Goal: Use online tool/utility: Utilize a website feature to perform a specific function

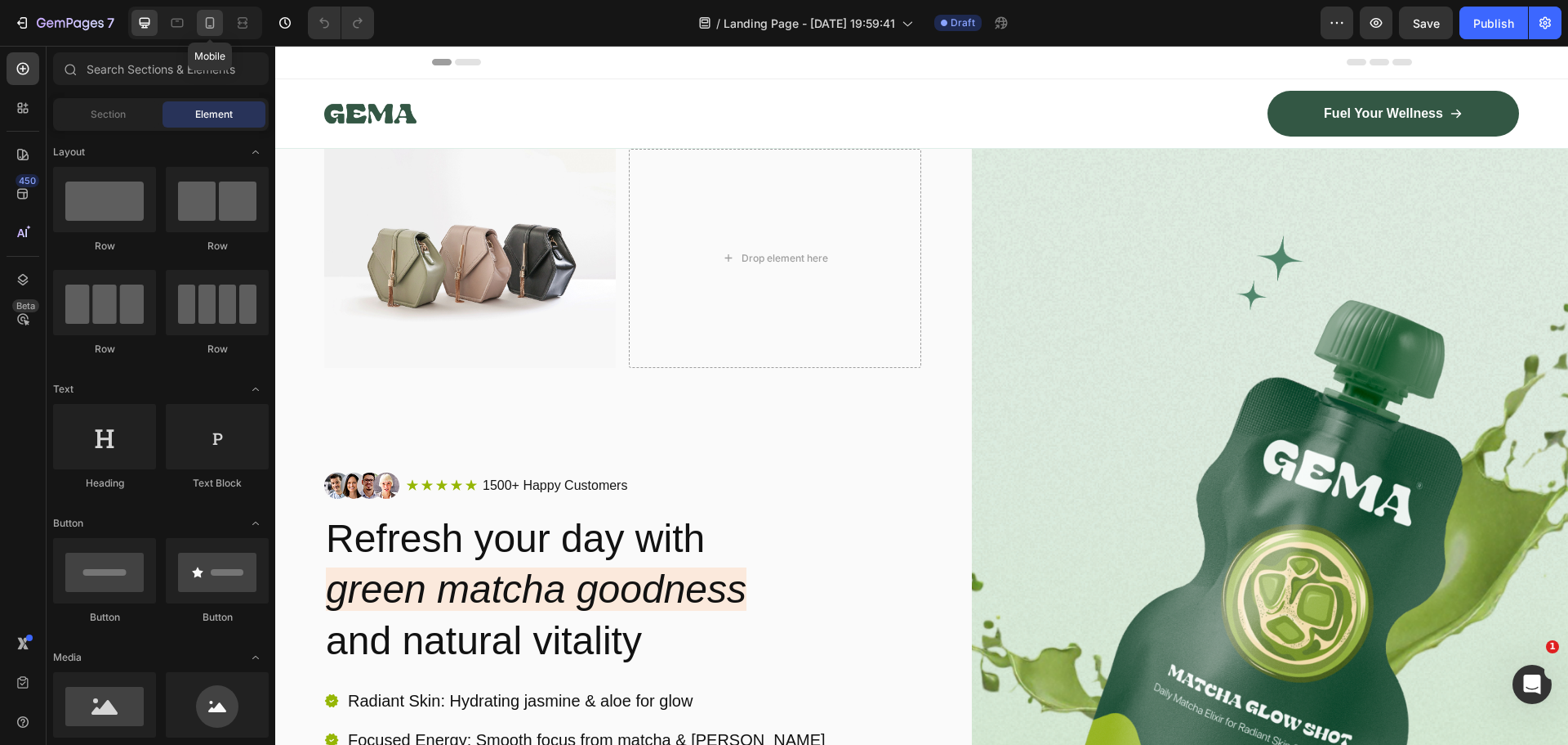
click at [214, 29] on icon at bounding box center [210, 23] width 17 height 17
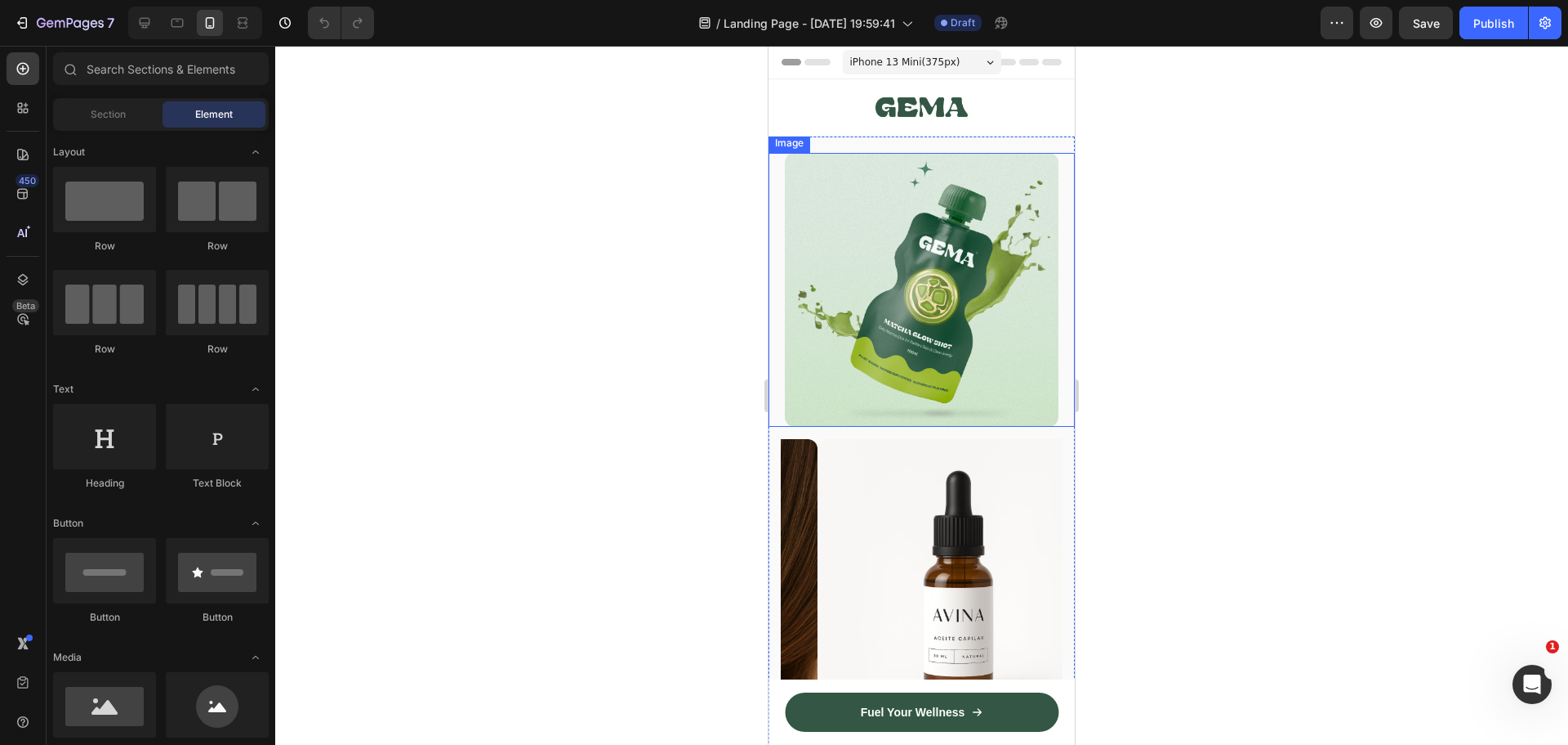
click at [947, 276] on img at bounding box center [922, 289] width 273 height 274
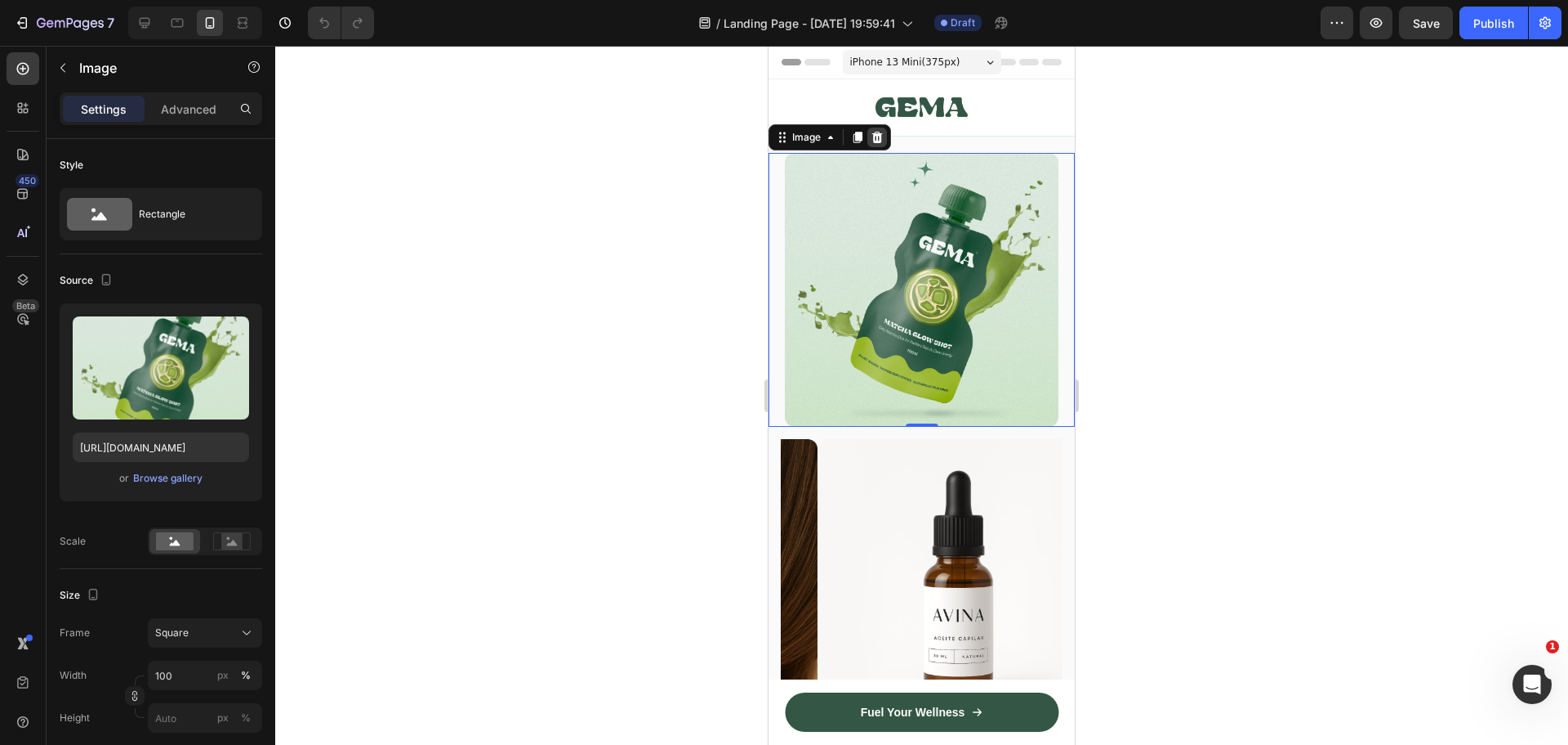
click at [878, 135] on icon at bounding box center [877, 138] width 11 height 12
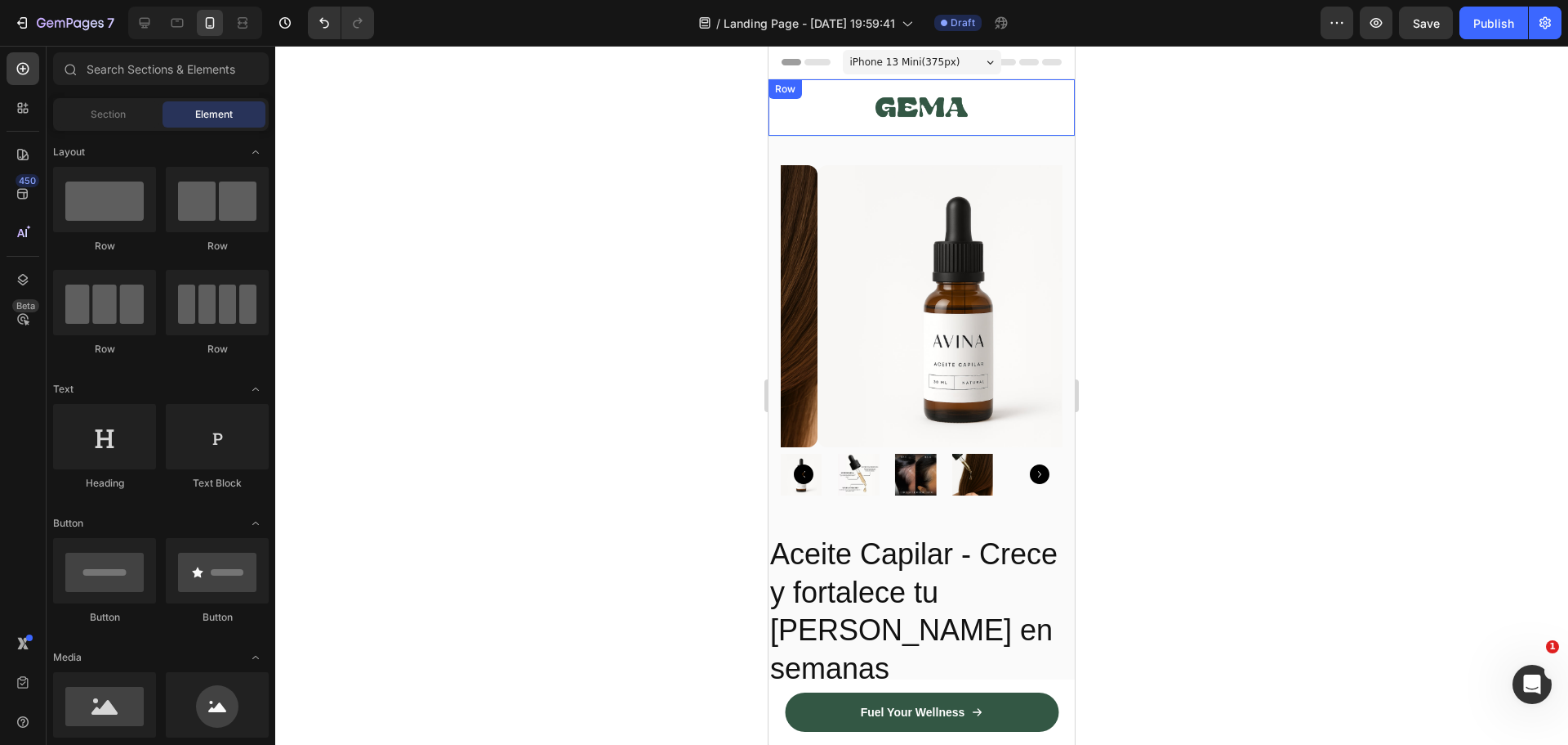
click at [777, 106] on div "Image Fuel Your Wellness Button Row Row" at bounding box center [921, 107] width 306 height 56
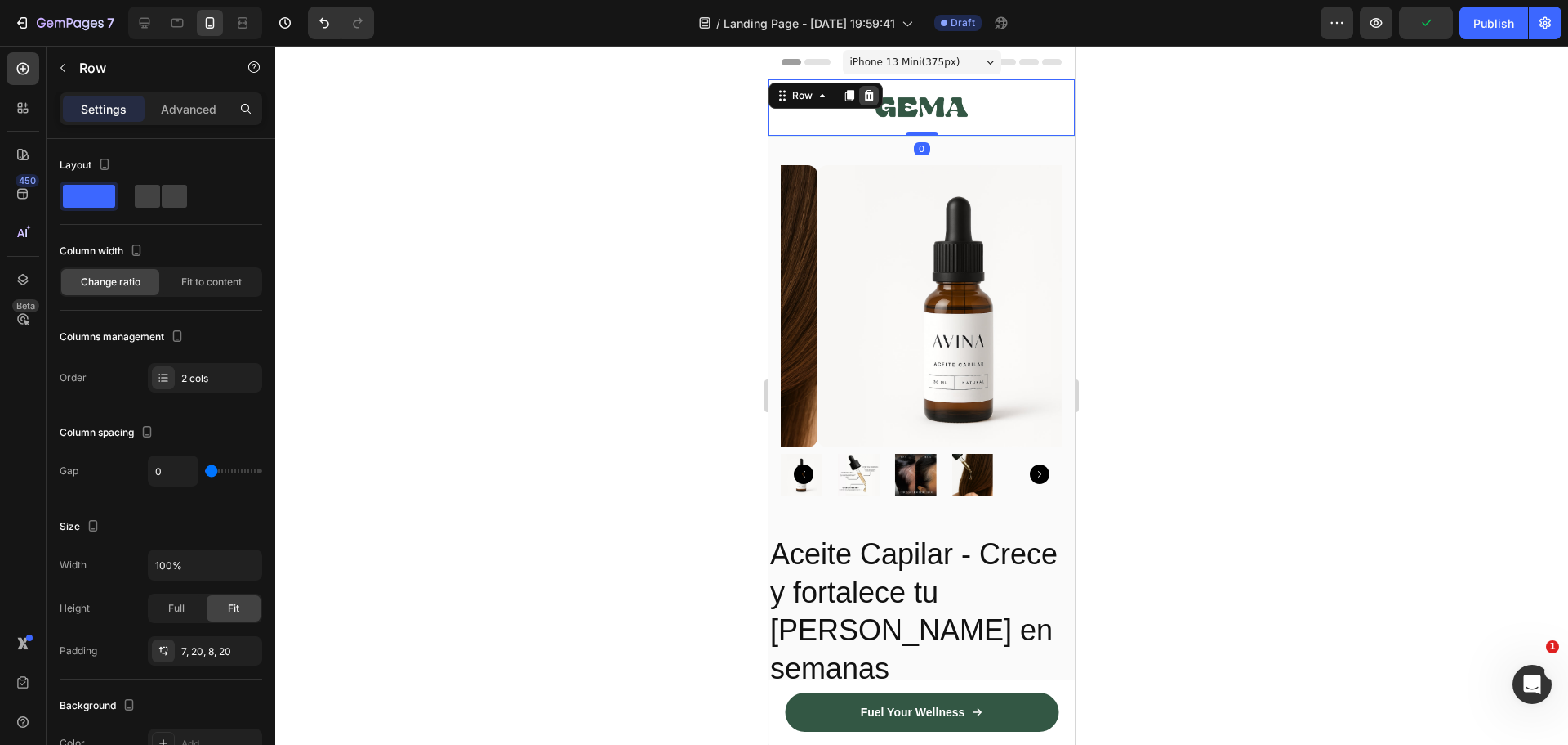
click at [870, 99] on icon at bounding box center [870, 95] width 11 height 12
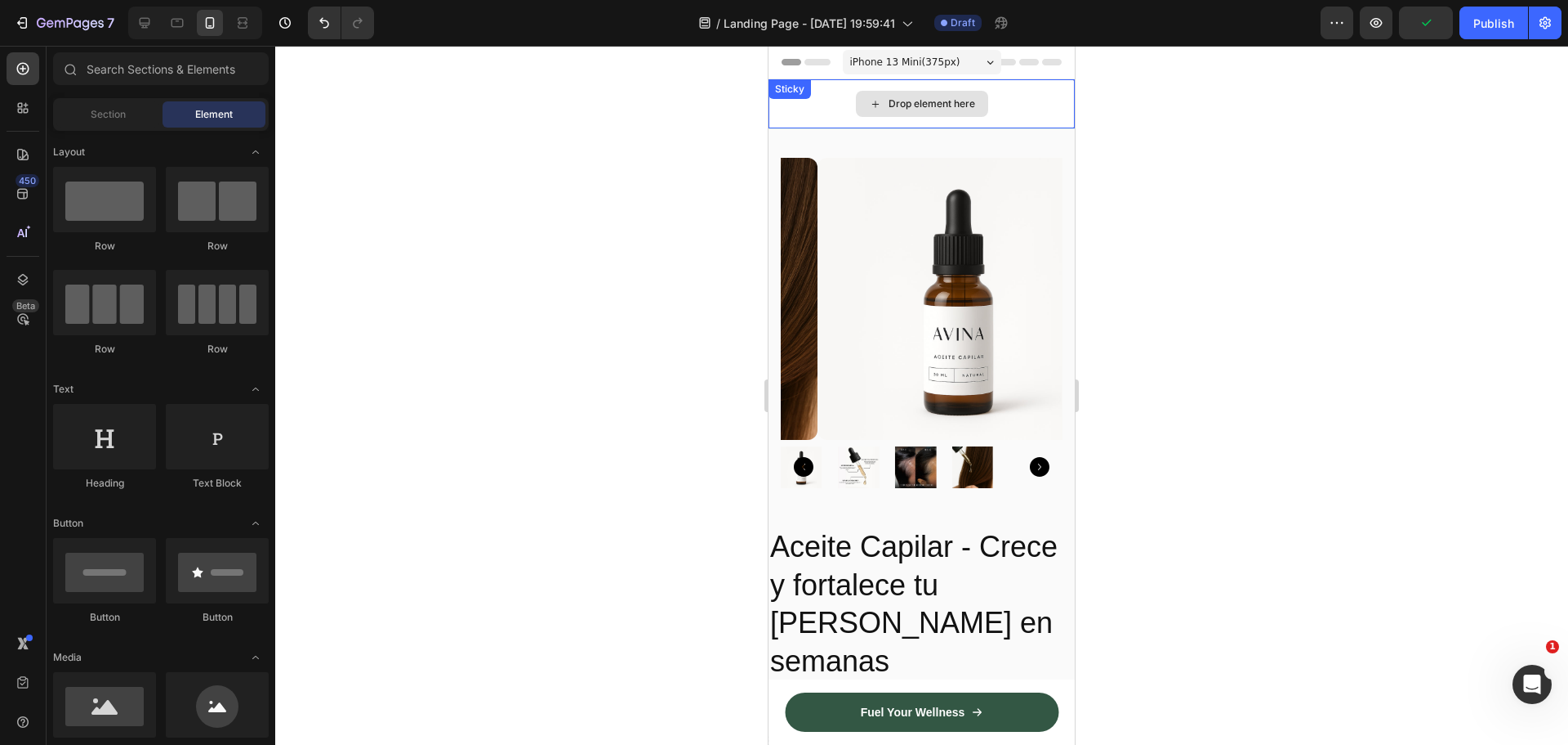
click at [952, 109] on div "Drop element here" at bounding box center [933, 103] width 87 height 13
click at [1025, 107] on div "Drop element here" at bounding box center [921, 104] width 306 height 49
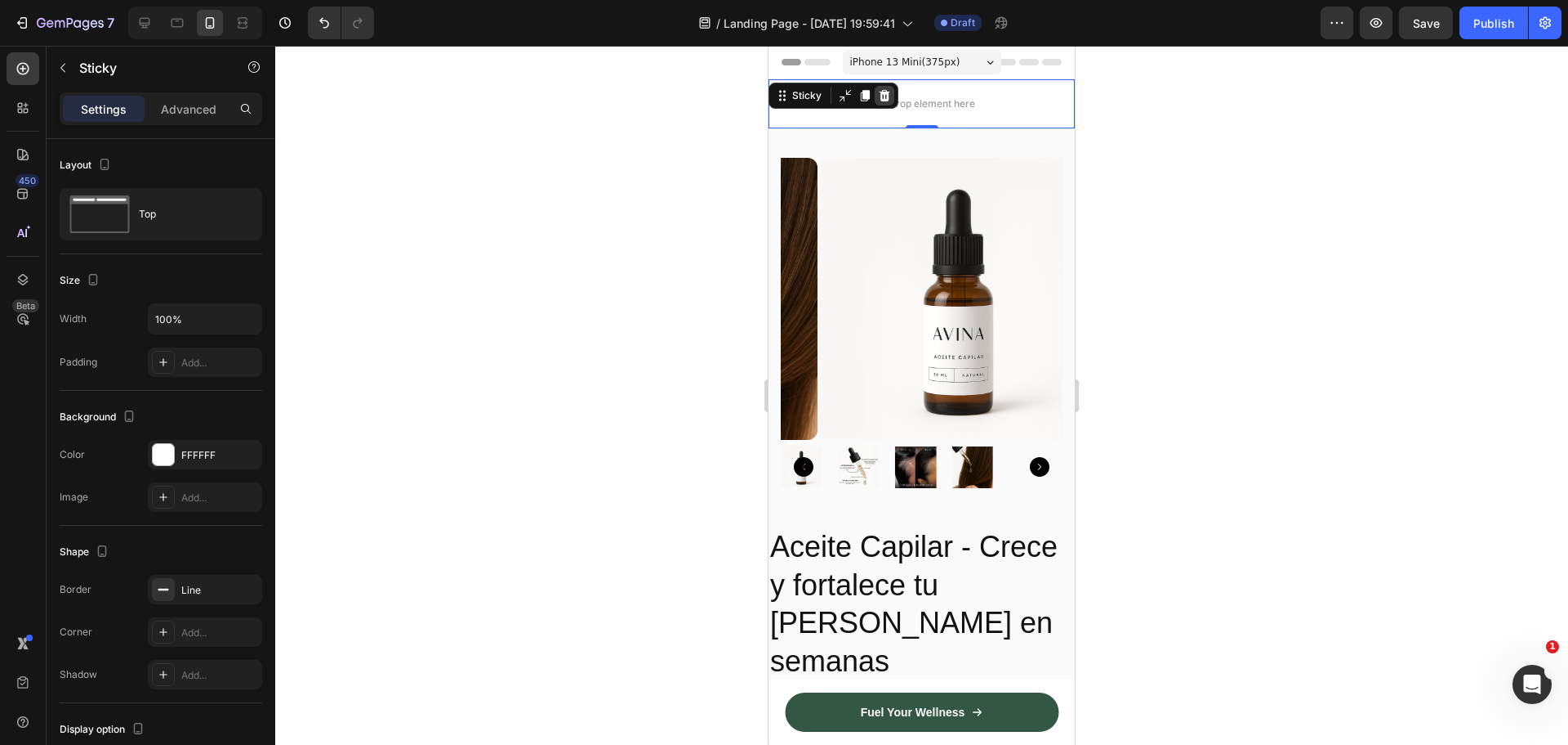
click at [883, 93] on icon at bounding box center [884, 95] width 11 height 12
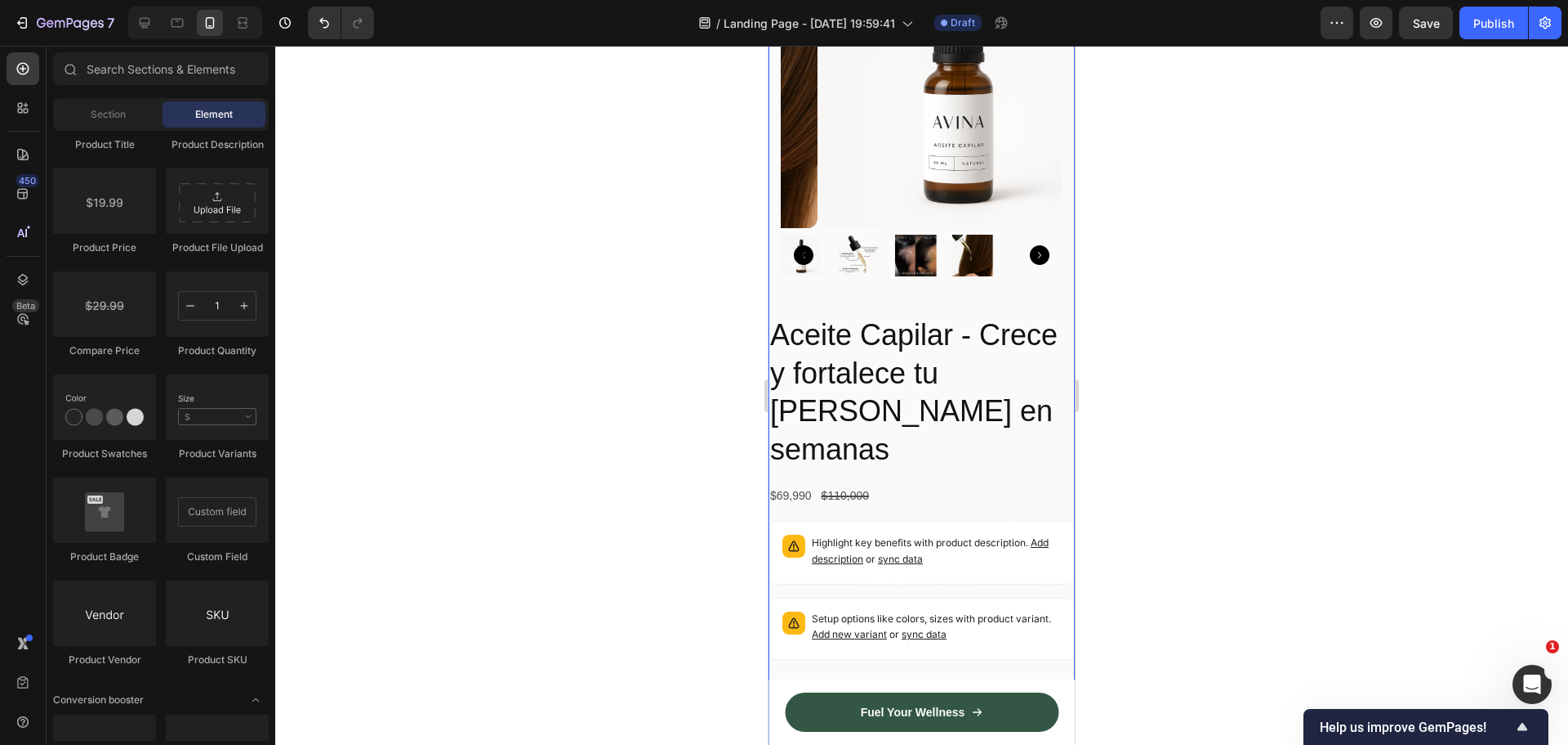
scroll to position [163, 0]
